Goal: Task Accomplishment & Management: Use online tool/utility

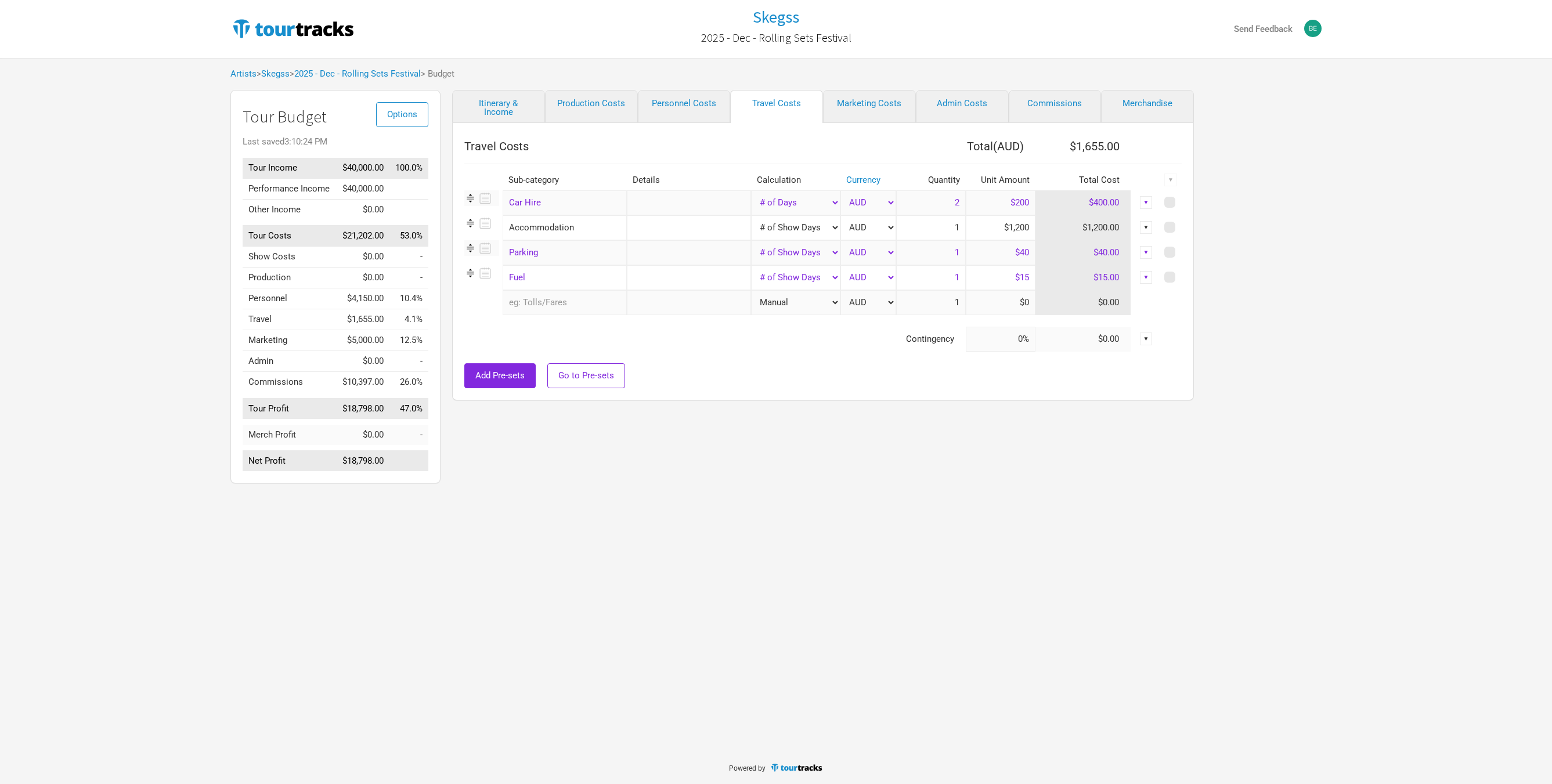
select select "Total Days"
select select "Show Days"
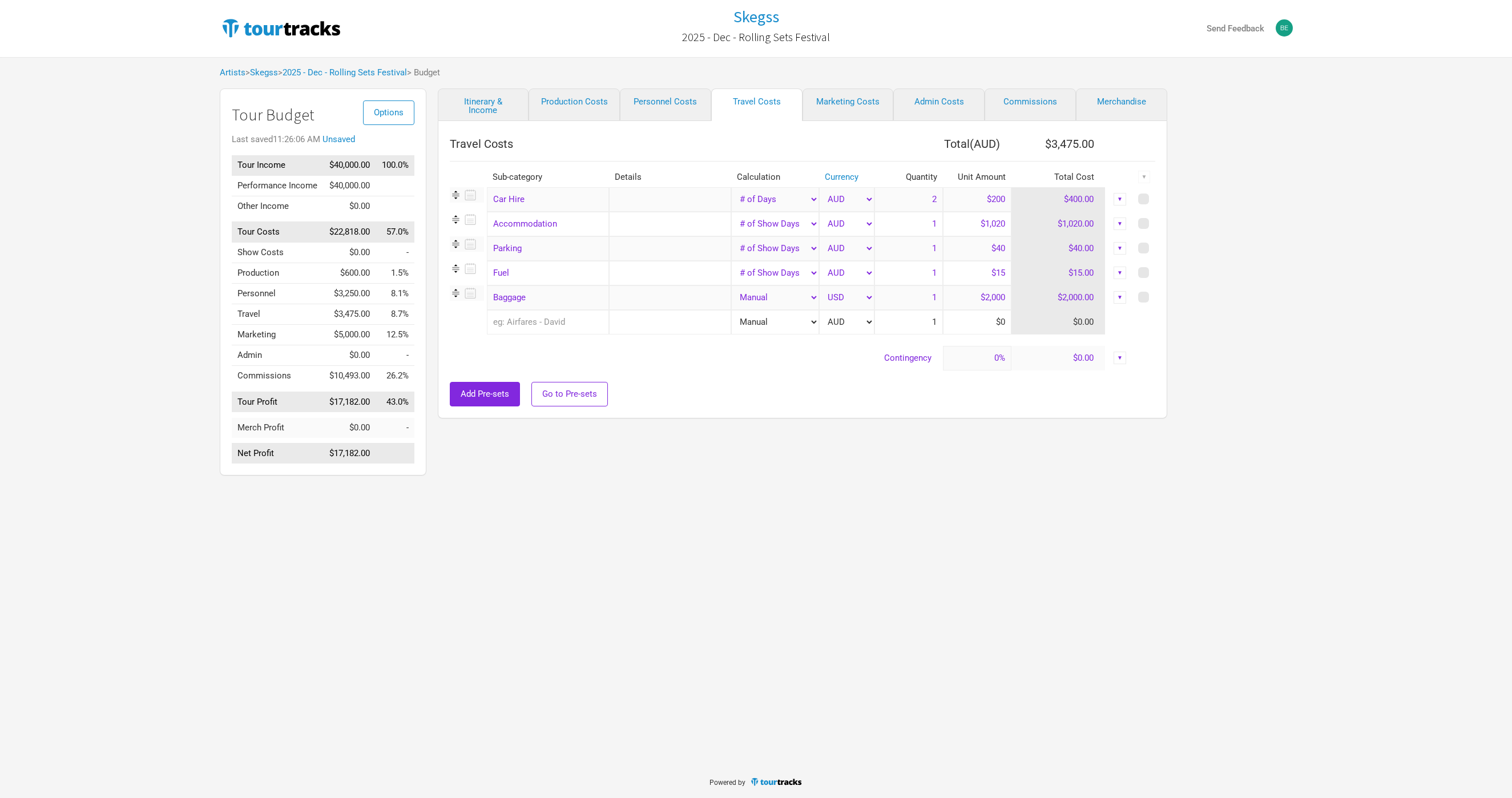
select select "Total Days"
select select "Show Days"
select select "USD"
